Goal: Task Accomplishment & Management: Manage account settings

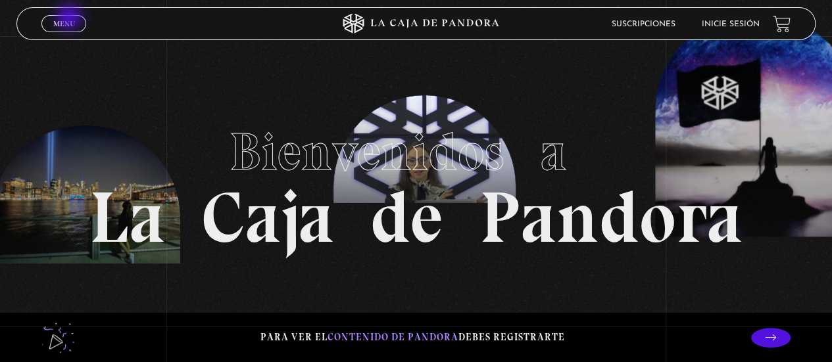
click at [70, 20] on span "Menu" at bounding box center [64, 24] width 22 height 8
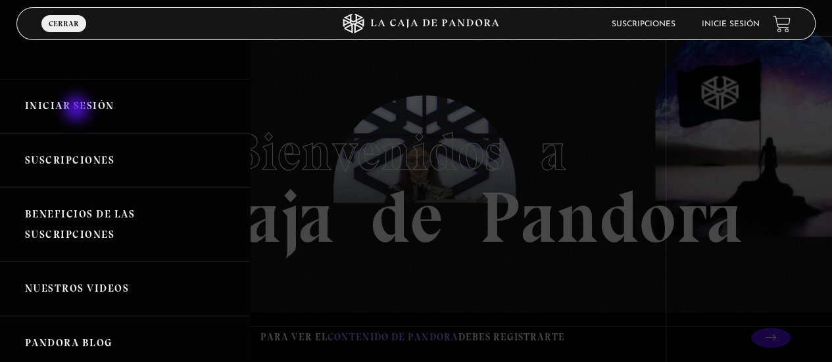
click at [78, 110] on link "Iniciar Sesión" at bounding box center [125, 106] width 250 height 55
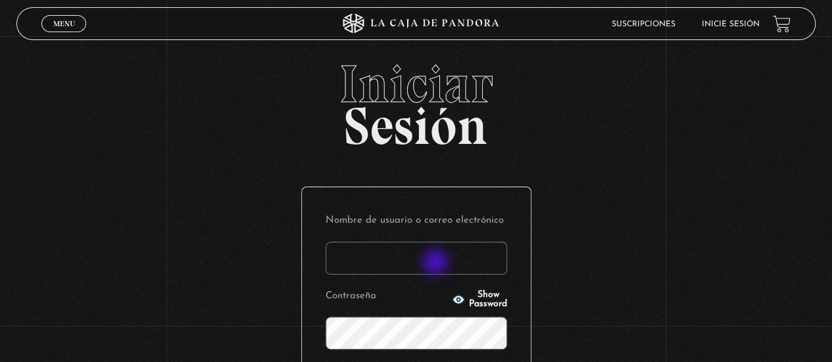
click at [437, 264] on input "Nombre de usuario o correo electrónico" at bounding box center [417, 258] width 182 height 33
type input "i"
type input "[EMAIL_ADDRESS][DOMAIN_NAME]"
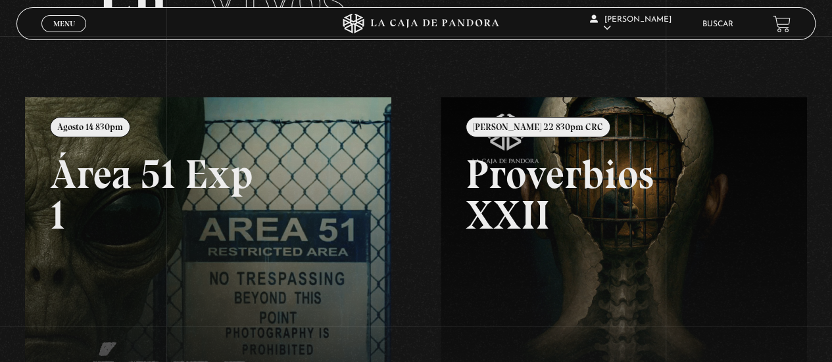
scroll to position [101, 0]
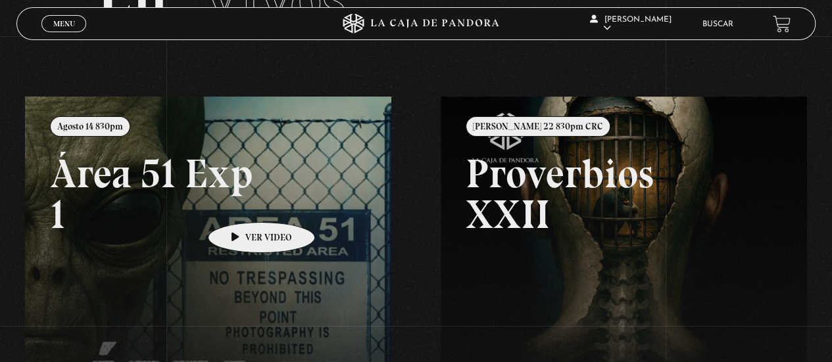
click at [241, 203] on link at bounding box center [441, 278] width 832 height 362
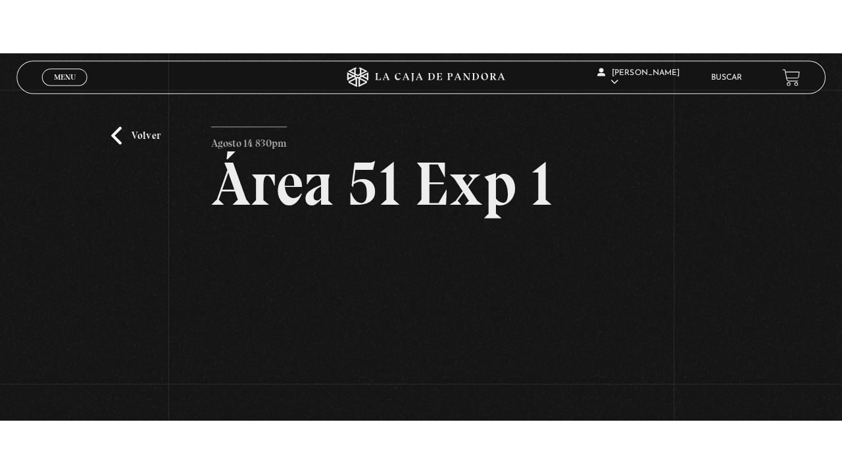
scroll to position [94, 0]
